Goal: Task Accomplishment & Management: Manage account settings

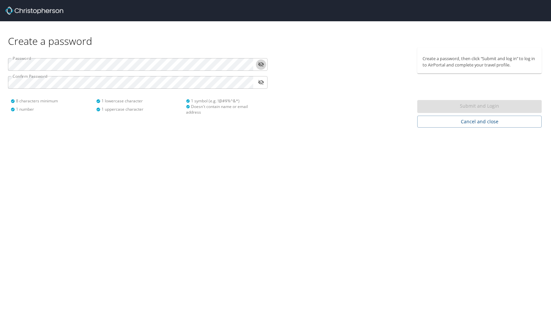
click at [261, 61] on icon "toggle password visibility" at bounding box center [261, 64] width 6 height 6
click at [464, 108] on span "Submit and Login" at bounding box center [479, 106] width 114 height 8
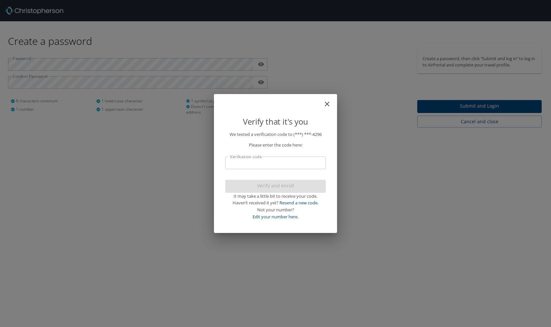
click at [307, 164] on input "Verification code" at bounding box center [275, 163] width 100 height 13
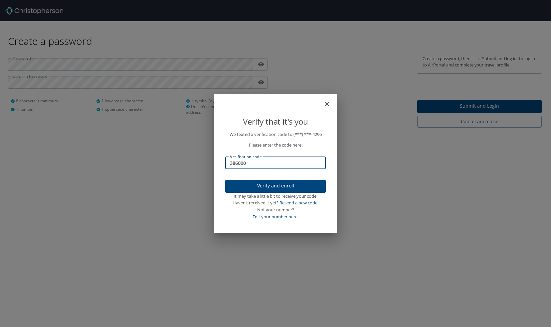
type input "386000"
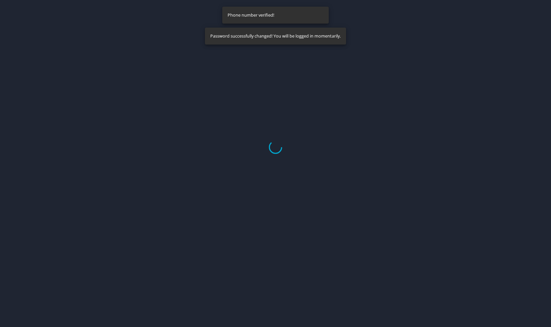
select select "US"
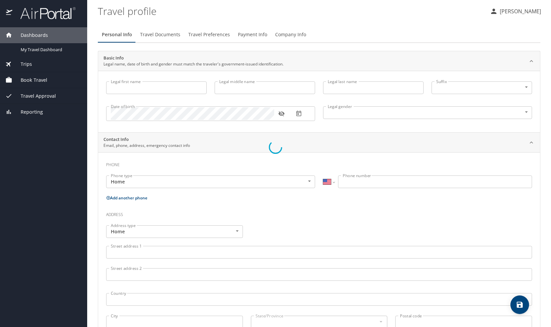
type input "[PERSON_NAME]"
type input "[DEMOGRAPHIC_DATA]"
select select "US"
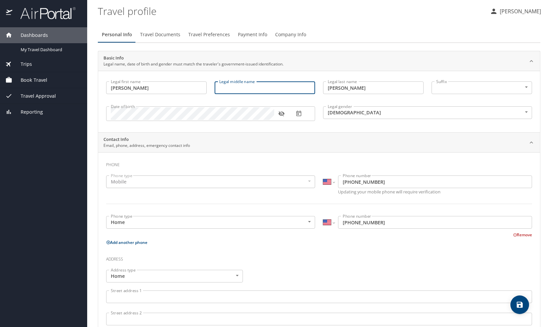
click at [280, 90] on input "Legal middle name" at bounding box center [265, 88] width 100 height 13
type input "Brown"
click at [281, 114] on icon "button" at bounding box center [281, 113] width 6 height 5
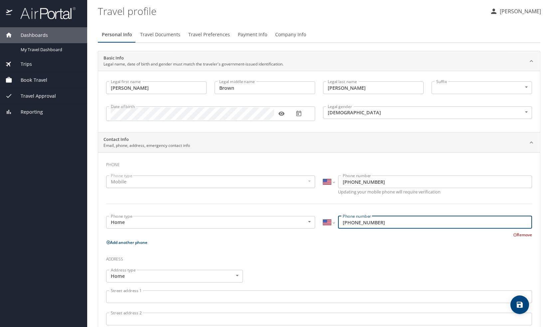
drag, startPoint x: 396, startPoint y: 222, endPoint x: 352, endPoint y: 219, distance: 44.0
click at [352, 219] on input "[PHONE_NUMBER]" at bounding box center [435, 222] width 194 height 13
type input "[PHONE_NUMBER]"
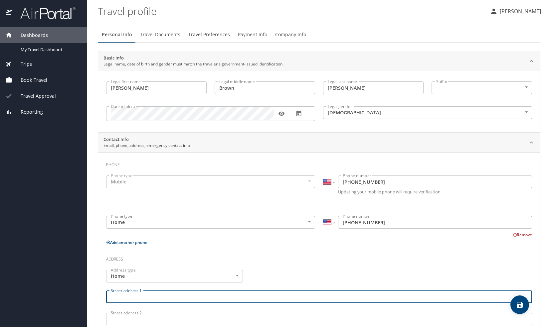
click at [215, 297] on input "Street address 1" at bounding box center [319, 297] width 426 height 13
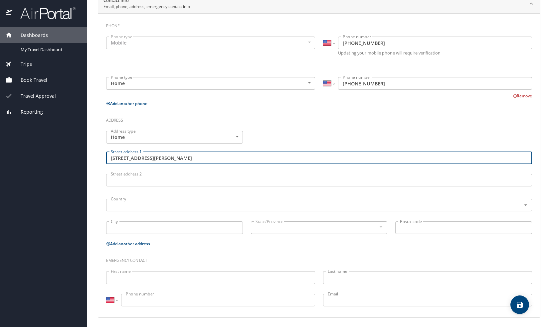
scroll to position [138, 0]
type input "[STREET_ADDRESS][PERSON_NAME]"
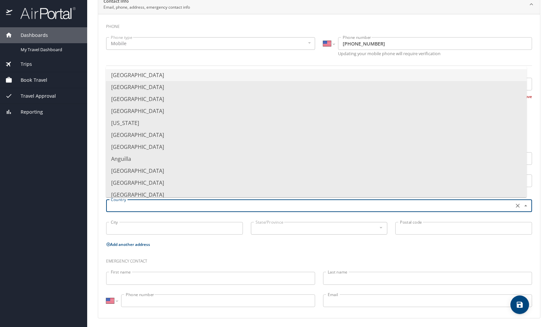
click at [176, 202] on input "text" at bounding box center [309, 206] width 402 height 9
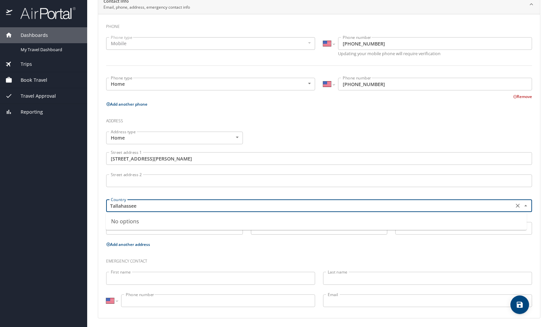
type input "Tallahassee"
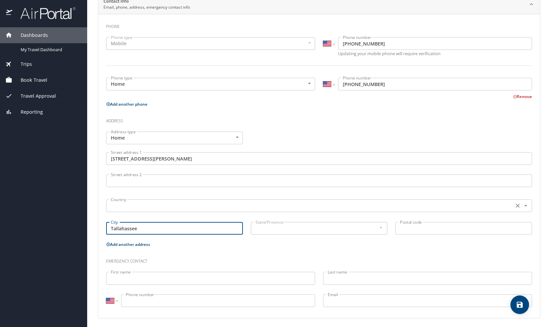
type input "Tallahassee"
click at [140, 208] on input "text" at bounding box center [309, 206] width 402 height 9
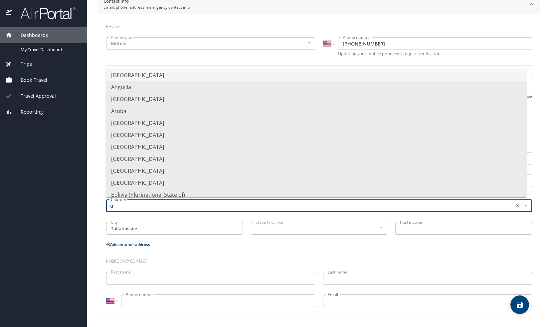
click at [158, 79] on li "[GEOGRAPHIC_DATA]" at bounding box center [316, 75] width 421 height 12
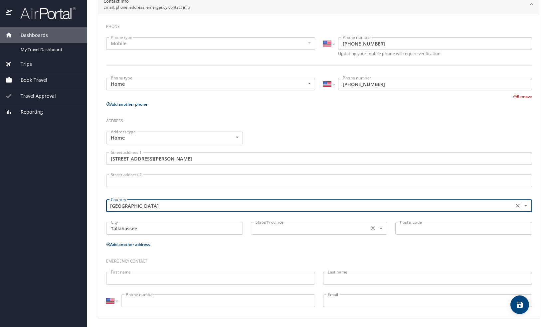
type input "[GEOGRAPHIC_DATA]"
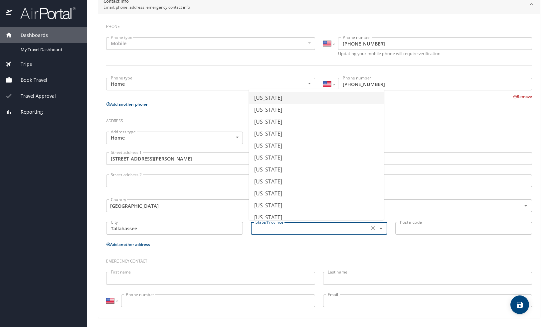
click at [310, 228] on input "text" at bounding box center [309, 228] width 113 height 9
drag, startPoint x: 299, startPoint y: 207, endPoint x: 337, endPoint y: 203, distance: 37.8
click at [337, 203] on li "[US_STATE]" at bounding box center [316, 206] width 135 height 12
type input "[US_STATE]"
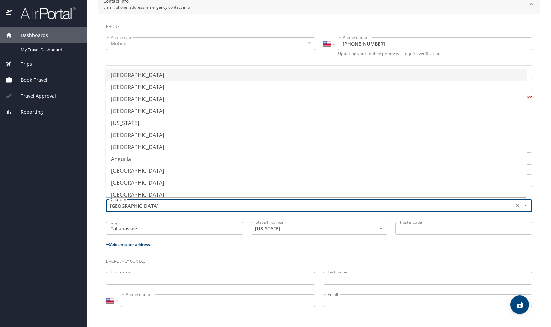
click at [337, 203] on input "[GEOGRAPHIC_DATA]" at bounding box center [309, 206] width 402 height 9
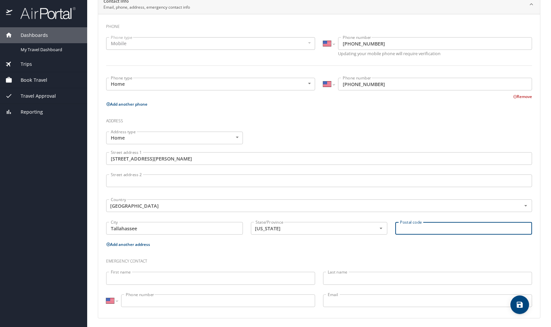
click at [405, 227] on input "Postal code" at bounding box center [463, 228] width 137 height 13
type input "32303"
click at [187, 283] on input "First name" at bounding box center [210, 278] width 209 height 13
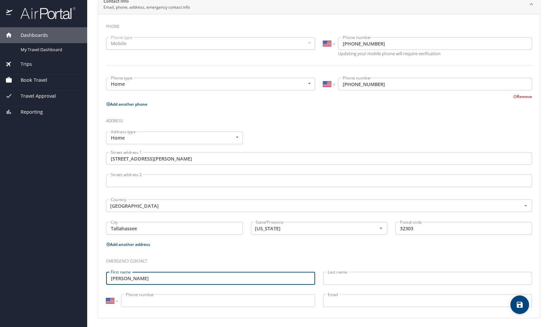
type input "[PERSON_NAME]"
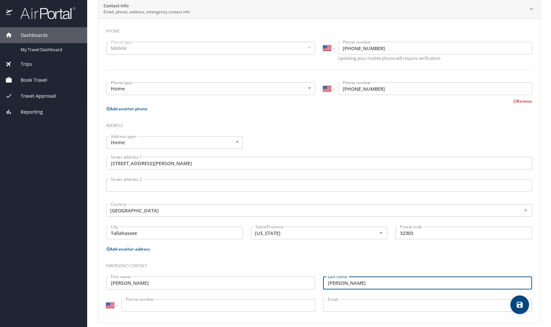
scroll to position [139, 0]
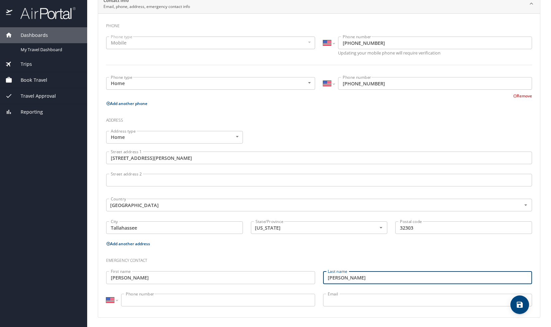
type input "[PERSON_NAME]"
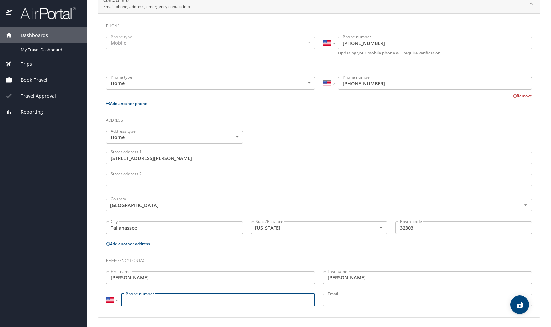
click at [216, 300] on input "Phone number" at bounding box center [218, 300] width 194 height 13
type input "[PHONE_NUMBER]"
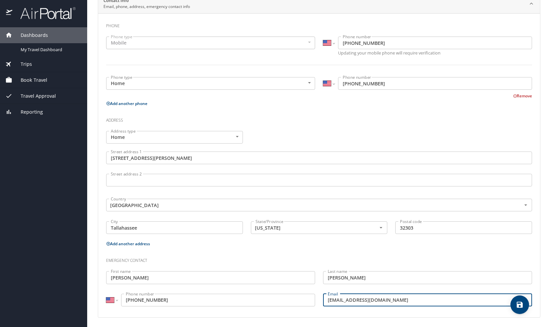
type input "[EMAIL_ADDRESS][DOMAIN_NAME]"
click at [522, 307] on icon "save" at bounding box center [520, 305] width 6 height 6
select select "US"
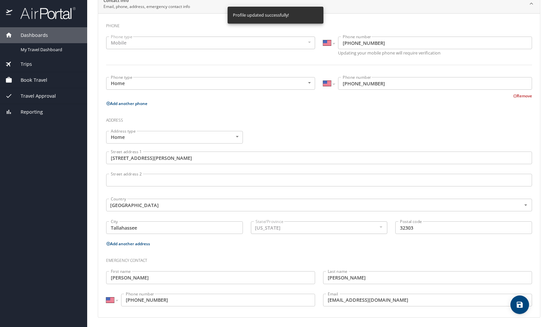
select select "US"
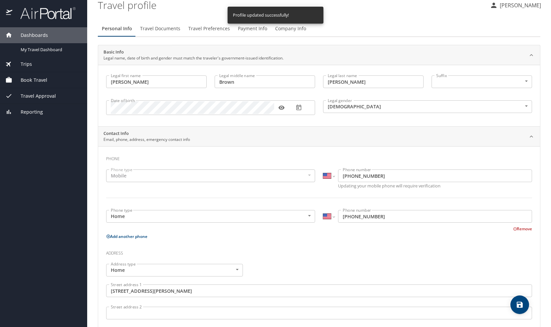
scroll to position [0, 0]
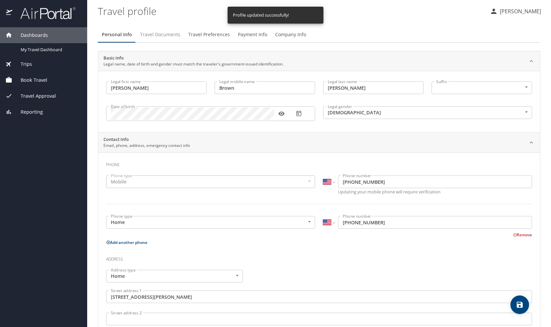
click at [161, 32] on span "Travel Documents" at bounding box center [160, 35] width 40 height 8
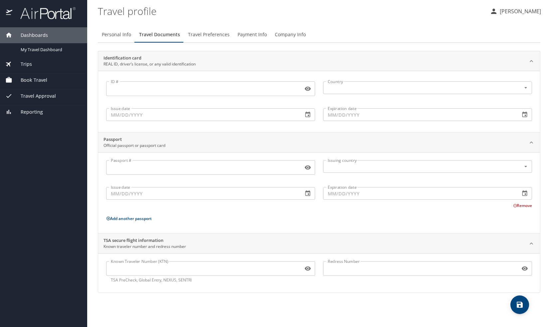
click at [212, 38] on span "Travel Preferences" at bounding box center [209, 35] width 42 height 8
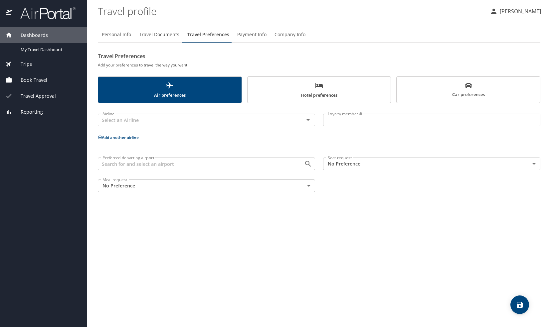
click at [165, 33] on span "Travel Documents" at bounding box center [159, 35] width 40 height 8
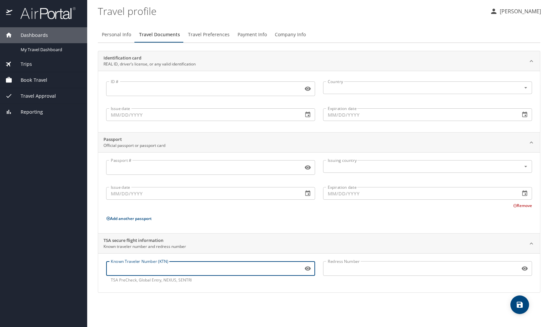
click at [171, 268] on input "Known Traveler Number (KTN)" at bounding box center [203, 268] width 194 height 13
type input "TT12RB6H7"
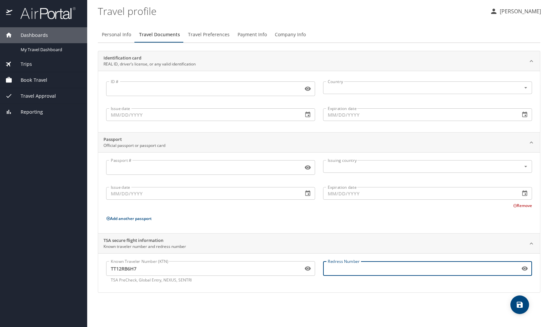
click at [337, 269] on input "Redress Number" at bounding box center [420, 268] width 194 height 13
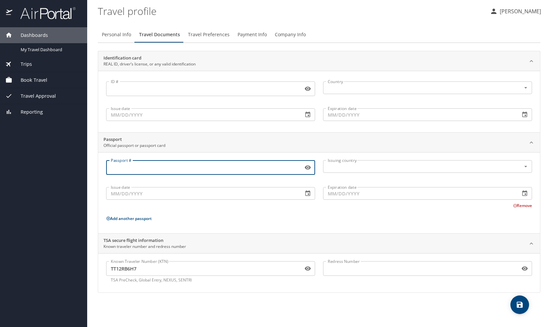
click at [143, 169] on input "Passport #" at bounding box center [203, 167] width 194 height 13
click at [133, 90] on input "ID #" at bounding box center [203, 89] width 194 height 13
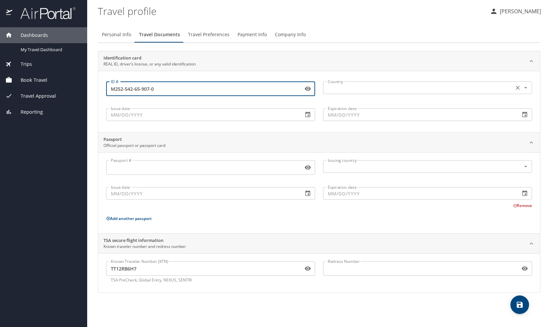
type input "M252-542-65-907-0"
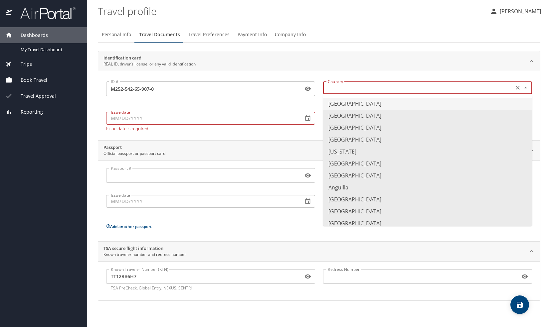
click at [336, 87] on input "text" at bounding box center [417, 87] width 185 height 9
click at [337, 102] on li "[GEOGRAPHIC_DATA]" at bounding box center [427, 104] width 209 height 12
type input "[GEOGRAPHIC_DATA]"
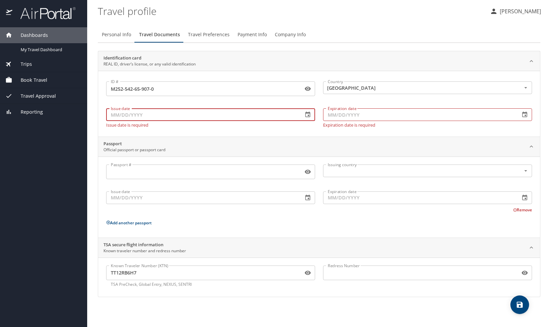
click at [275, 114] on input "Issue date" at bounding box center [202, 114] width 192 height 13
type input "[DATE]"
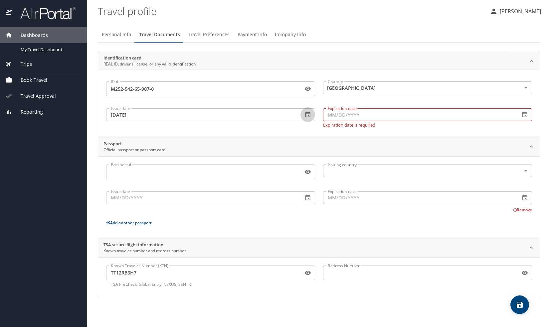
click at [381, 116] on input "Expiration date" at bounding box center [419, 114] width 192 height 13
type input "[DATE]"
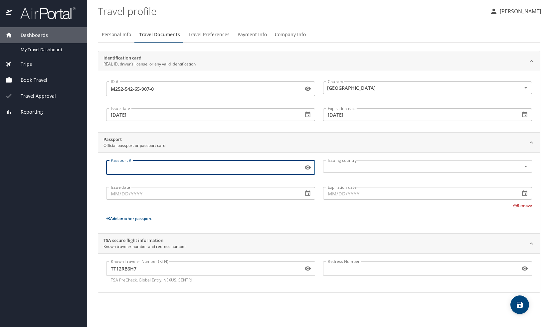
click at [253, 171] on input "Passport #" at bounding box center [203, 167] width 194 height 13
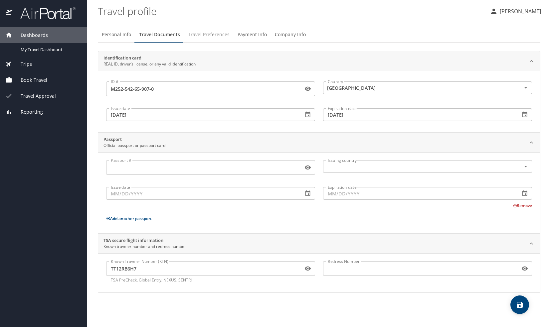
click at [208, 35] on span "Travel Preferences" at bounding box center [209, 35] width 42 height 8
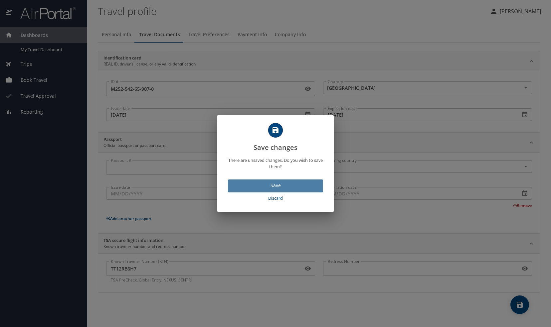
click at [263, 185] on span "Save" at bounding box center [275, 186] width 84 height 8
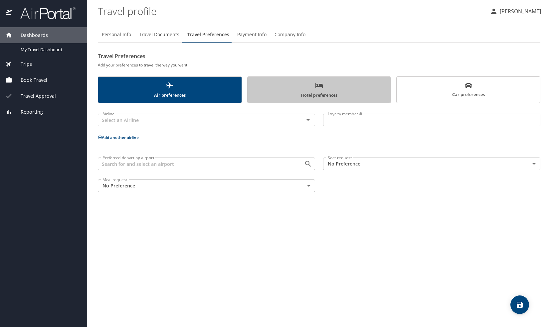
click at [327, 89] on span "Hotel preferences" at bounding box center [318, 91] width 135 height 18
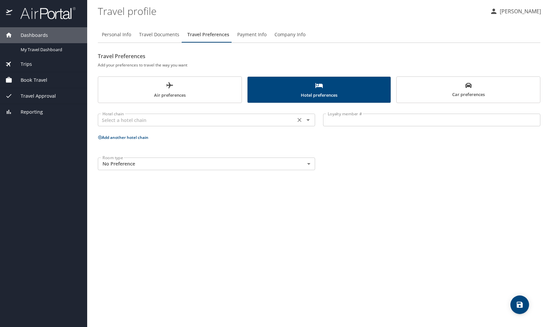
click at [250, 120] on input "text" at bounding box center [197, 120] width 194 height 9
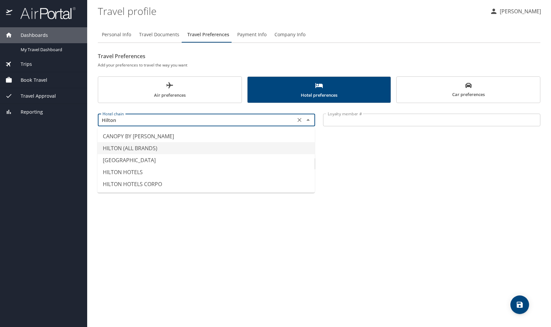
click at [209, 151] on li "HILTON (ALL BRANDS)" at bounding box center [205, 148] width 217 height 12
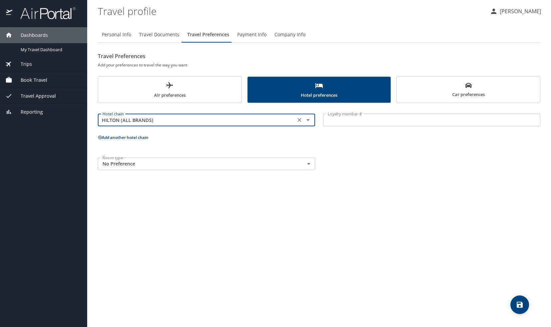
type input "HILTON (ALL BRANDS)"
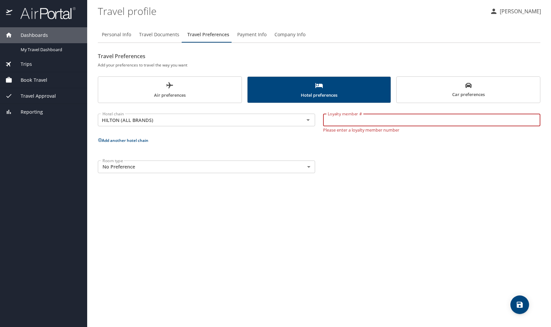
click at [356, 117] on input "Loyalty member #" at bounding box center [431, 120] width 217 height 13
type input "687184291"
click at [228, 172] on body "Dashboards My Travel Dashboard Trips Current / Future Trips Past Trips Trips Mi…" at bounding box center [275, 163] width 551 height 327
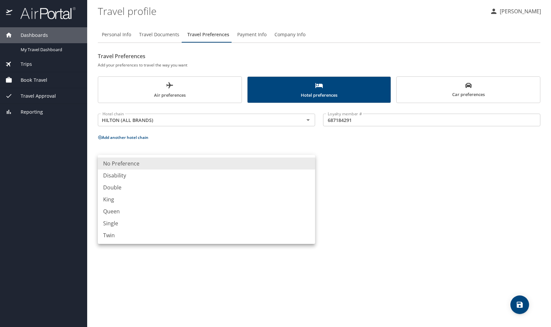
click at [121, 201] on li "King" at bounding box center [206, 200] width 217 height 12
type input "King"
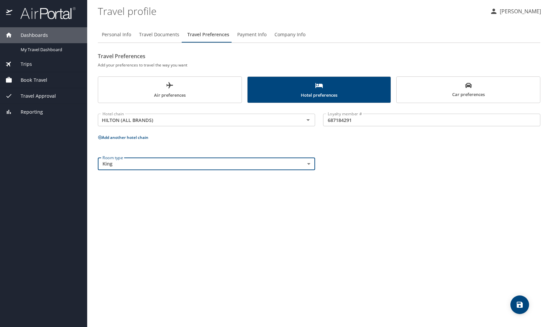
click at [254, 164] on body "Dashboards My Travel Dashboard Trips Current / Future Trips Past Trips Trips Mi…" at bounding box center [275, 163] width 551 height 327
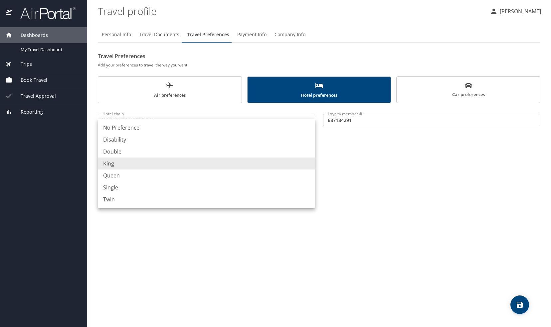
click at [376, 220] on div at bounding box center [275, 163] width 551 height 327
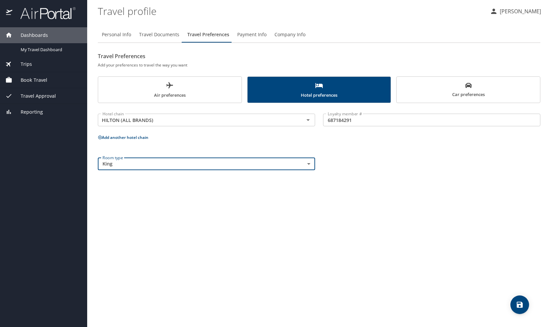
click at [198, 89] on span "Air preferences" at bounding box center [169, 91] width 135 height 18
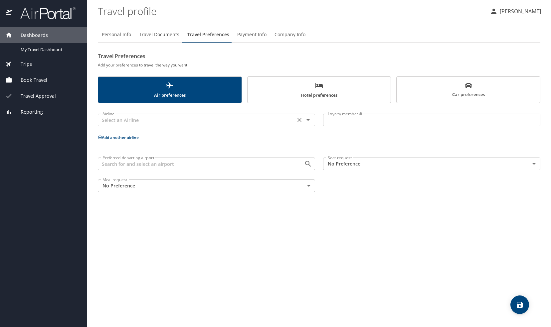
click at [283, 121] on input "text" at bounding box center [197, 120] width 194 height 9
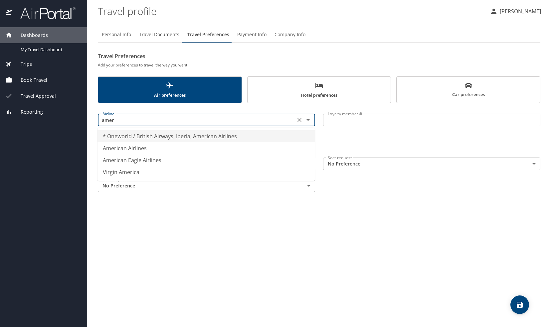
click at [147, 150] on li "American Airlines" at bounding box center [205, 148] width 217 height 12
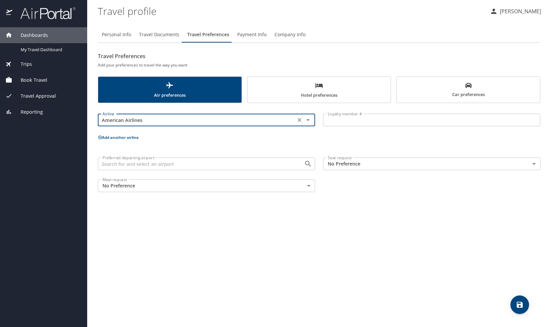
type input "American Airlines"
click at [378, 121] on input "Loyalty member #" at bounding box center [431, 120] width 217 height 13
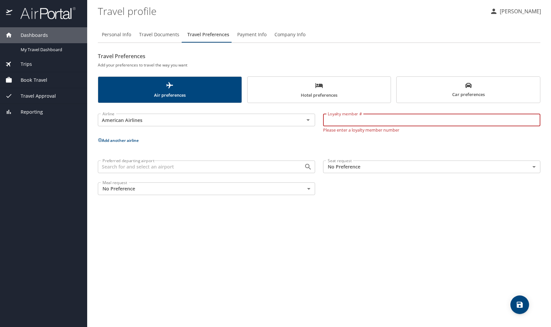
click at [446, 9] on profile "Travel profile" at bounding box center [291, 11] width 387 height 21
click at [400, 121] on input "Loyalty member #" at bounding box center [431, 120] width 217 height 13
type input "79XTU58"
click at [273, 168] on div "Preferred departing airport" at bounding box center [206, 167] width 217 height 13
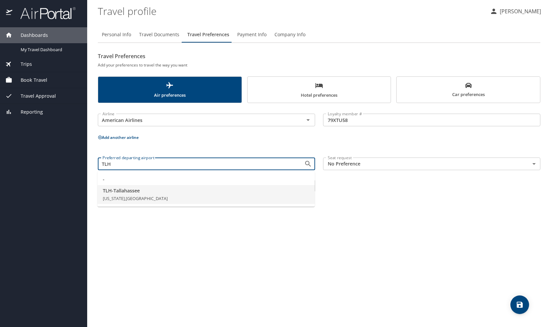
click at [197, 203] on li "TLH - [GEOGRAPHIC_DATA] [US_STATE], [GEOGRAPHIC_DATA]" at bounding box center [205, 194] width 217 height 19
type input "TLH - [GEOGRAPHIC_DATA]"
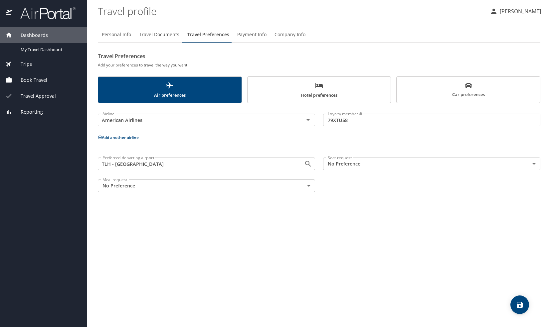
click at [349, 163] on body "Dashboards My Travel Dashboard Trips Current / Future Trips Past Trips Trips Mi…" at bounding box center [275, 163] width 551 height 327
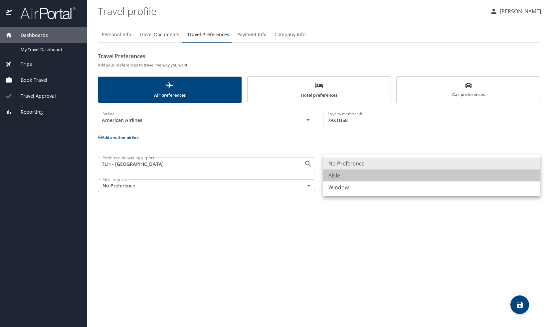
click at [336, 176] on li "Aisle" at bounding box center [431, 176] width 217 height 12
type input "Aisle"
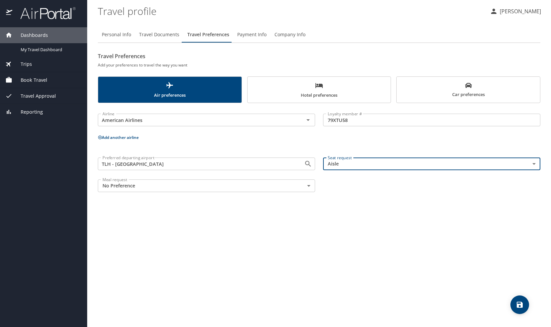
click at [291, 186] on body "Dashboards My Travel Dashboard Trips Current / Future Trips Past Trips Trips Mi…" at bounding box center [275, 163] width 551 height 327
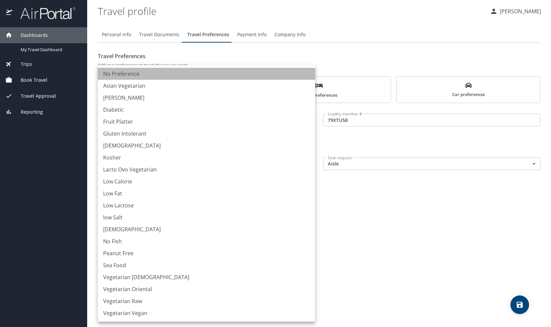
click at [251, 73] on li "No Preference" at bounding box center [206, 74] width 217 height 12
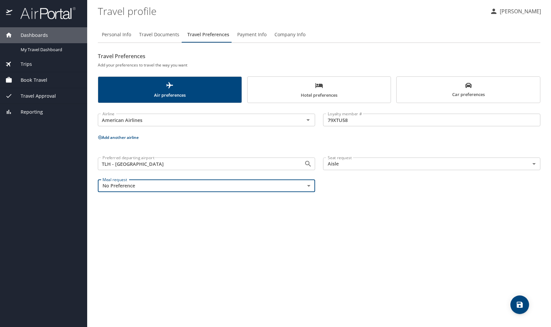
click at [460, 95] on span "Car preferences" at bounding box center [468, 90] width 135 height 16
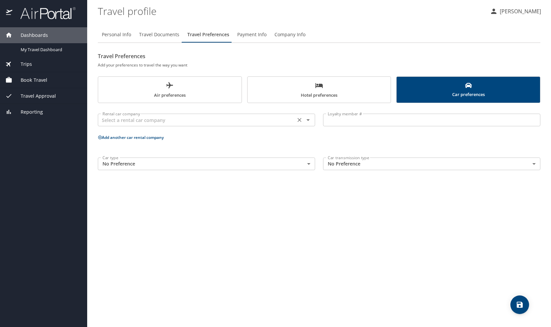
click at [309, 121] on icon "Open" at bounding box center [308, 120] width 8 height 8
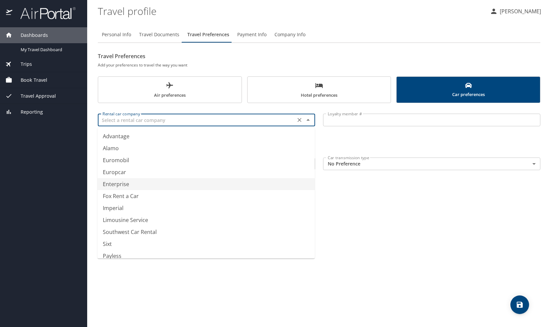
click at [142, 184] on li "Enterprise" at bounding box center [205, 184] width 217 height 12
type input "Enterprise"
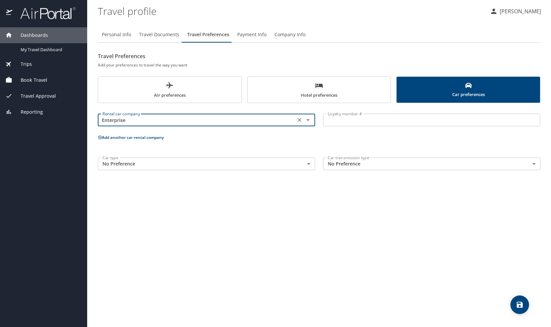
click at [339, 117] on input "Loyalty member #" at bounding box center [431, 120] width 217 height 13
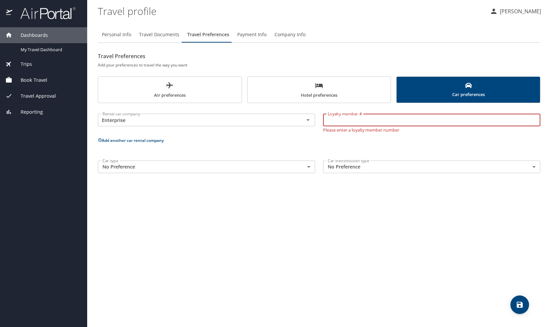
click at [309, 165] on body "Dashboards My Travel Dashboard Trips Current / Future Trips Past Trips Trips Mi…" at bounding box center [275, 163] width 551 height 327
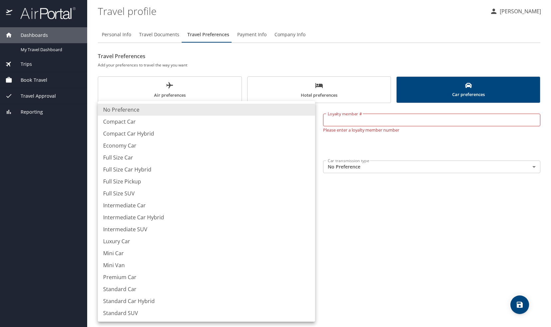
click at [369, 192] on div at bounding box center [275, 163] width 551 height 327
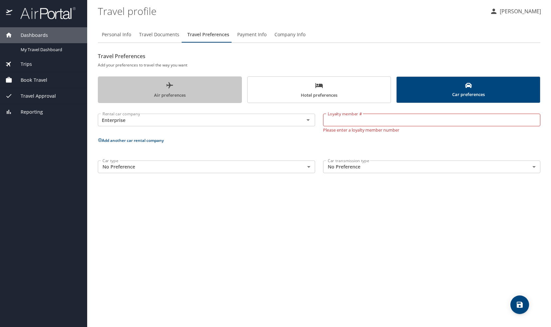
click at [188, 86] on span "Air preferences" at bounding box center [169, 91] width 135 height 18
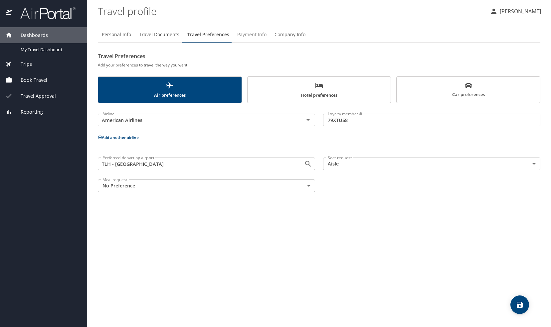
click at [252, 33] on span "Payment Info" at bounding box center [251, 35] width 29 height 8
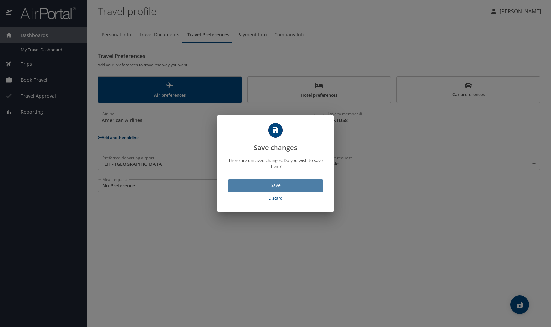
click at [283, 182] on span "Save" at bounding box center [275, 186] width 84 height 8
